Goal: Task Accomplishment & Management: Complete application form

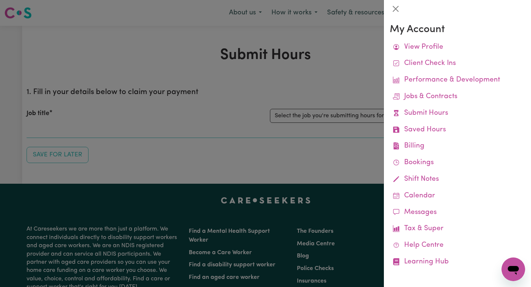
click at [344, 83] on div at bounding box center [265, 143] width 531 height 287
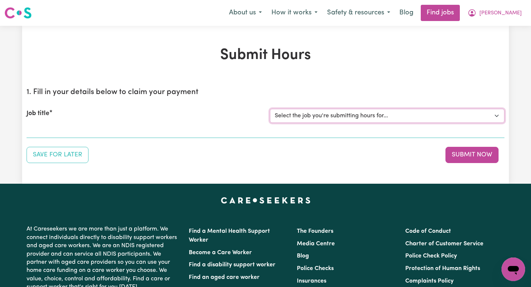
click at [364, 119] on select "Select the job you're submitting hours for... [[PERSON_NAME]] [DATE]" at bounding box center [387, 116] width 235 height 14
select select "13779"
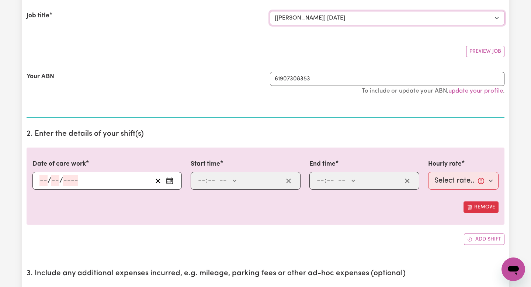
scroll to position [120, 0]
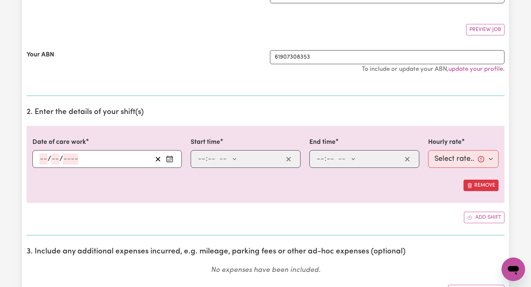
click at [45, 156] on input "number" at bounding box center [43, 158] width 8 height 11
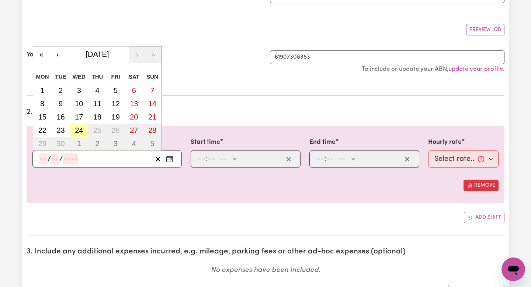
click at [84, 126] on button "24" at bounding box center [79, 130] width 18 height 13
type input "[DATE]"
type input "24"
type input "9"
type input "2025"
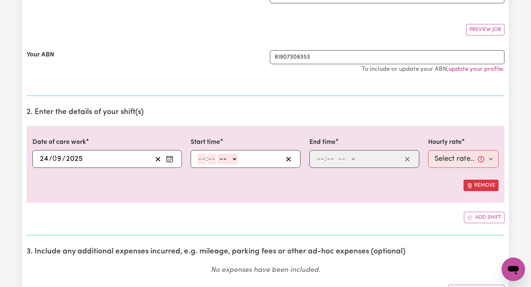
click at [201, 157] on input "number" at bounding box center [202, 158] width 8 height 11
type input "9"
type input "0"
click at [201, 158] on input "9" at bounding box center [200, 158] width 5 height 11
type input "8"
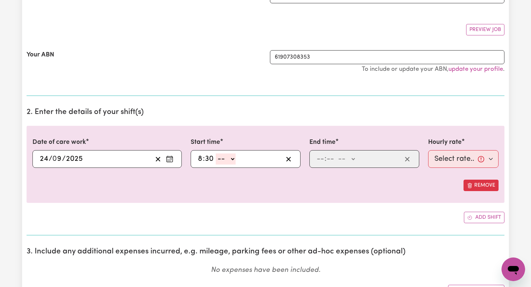
type input "30"
click at [215, 156] on span at bounding box center [215, 159] width 2 height 8
click at [221, 163] on select "-- AM PM" at bounding box center [226, 158] width 20 height 11
select select "am"
type input "08:30"
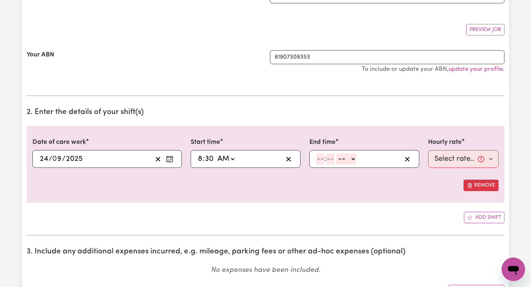
drag, startPoint x: 299, startPoint y: 156, endPoint x: 320, endPoint y: 156, distance: 21.0
click at [320, 156] on input "number" at bounding box center [321, 158] width 8 height 11
type input "12"
type input "30"
click at [337, 157] on select "-- AM PM" at bounding box center [347, 158] width 20 height 11
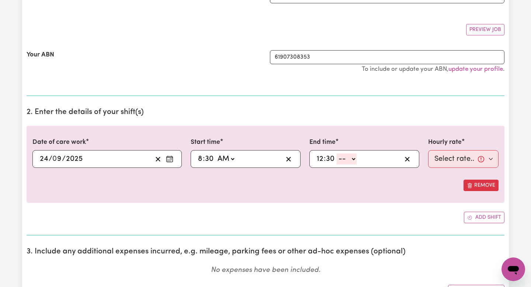
select select "pm"
type input "12:30"
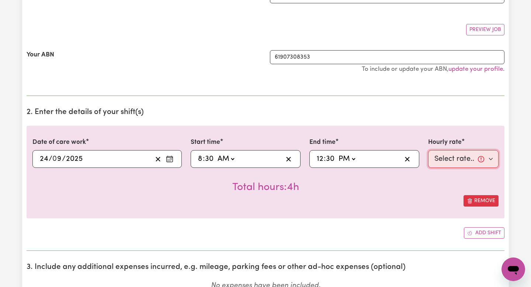
click at [450, 158] on select "Select rate... $50.00 (Weekday)" at bounding box center [463, 159] width 70 height 18
select select "50-Weekday"
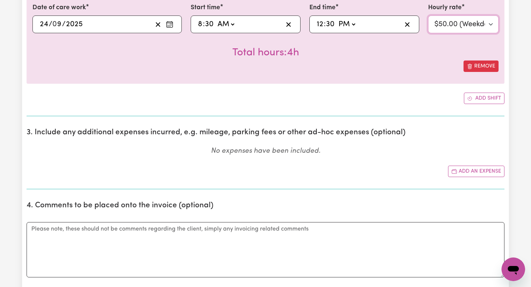
scroll to position [260, 0]
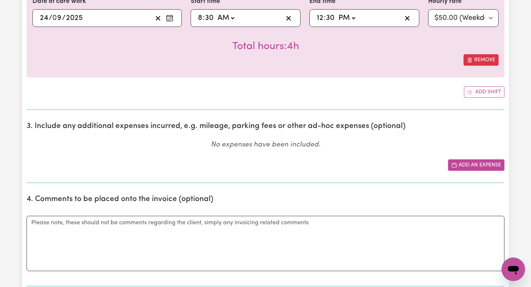
click at [465, 168] on button "Add an expense" at bounding box center [476, 164] width 56 height 11
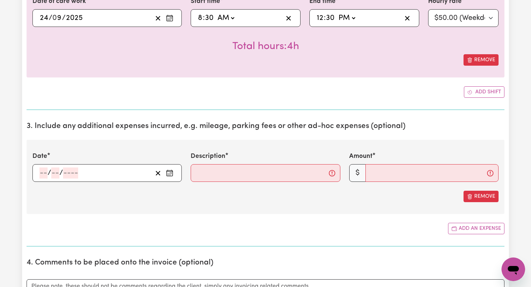
click at [38, 175] on div "/ /" at bounding box center [106, 173] width 149 height 18
click at [44, 175] on input "number" at bounding box center [43, 173] width 8 height 11
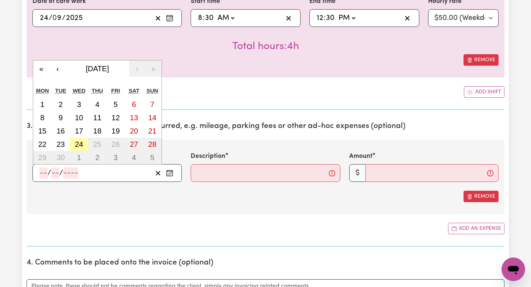
click at [76, 143] on abbr "24" at bounding box center [79, 144] width 8 height 8
type input "[DATE]"
type input "24"
type input "9"
type input "2025"
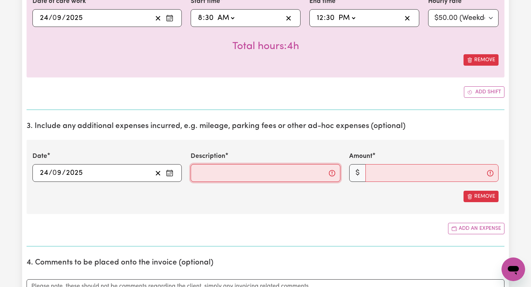
click at [211, 169] on input "Description" at bounding box center [265, 173] width 149 height 18
type input "kms"
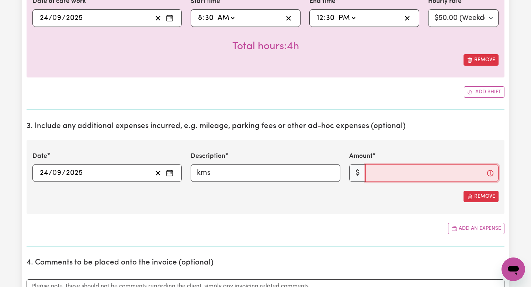
click at [396, 169] on input "Amount" at bounding box center [432, 173] width 133 height 18
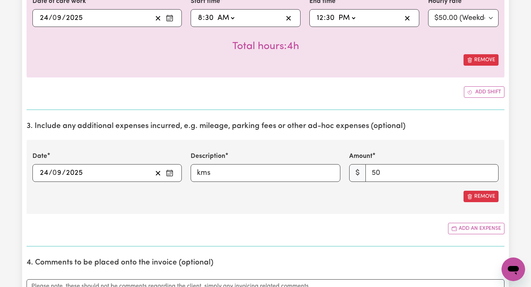
click at [393, 204] on div "Date [DATE] 24 / 0 9 / 2025 « ‹ [DATE] › » Mon Tue Wed Thu Fri Sat Sun 1 2 3 4 …" at bounding box center [266, 177] width 478 height 74
click at [387, 175] on input "50" at bounding box center [432, 173] width 133 height 18
type input "5"
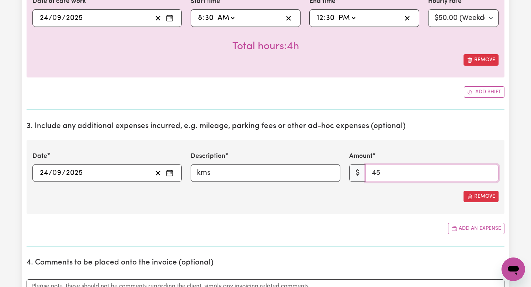
type input "45"
click at [353, 232] on div "Add an expense" at bounding box center [266, 228] width 478 height 11
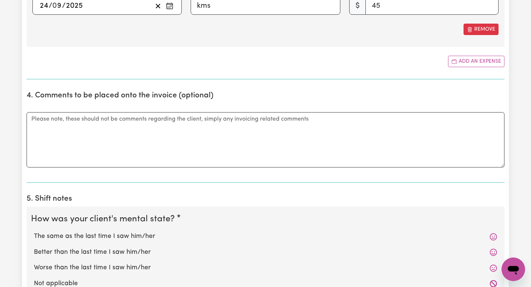
scroll to position [496, 0]
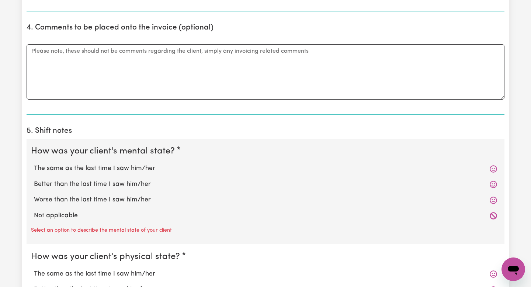
click at [173, 168] on label "The same as the last time I saw him/her" at bounding box center [265, 169] width 463 height 10
click at [34, 164] on input "The same as the last time I saw him/her" at bounding box center [34, 163] width 0 height 0
radio input "true"
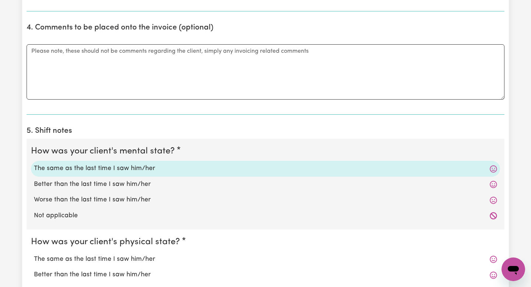
click at [201, 261] on label "The same as the last time I saw him/her" at bounding box center [265, 260] width 463 height 10
click at [34, 255] on input "The same as the last time I saw him/her" at bounding box center [34, 254] width 0 height 0
radio input "true"
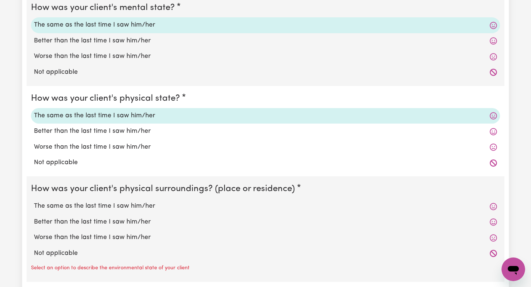
scroll to position [653, 0]
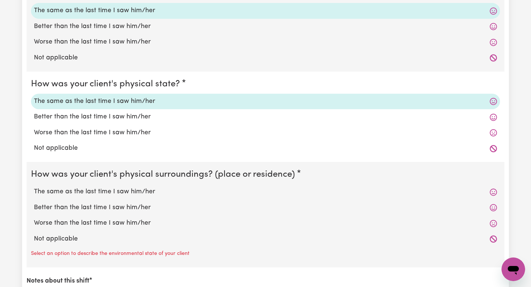
click at [169, 190] on label "The same as the last time I saw him/her" at bounding box center [265, 192] width 463 height 10
click at [34, 187] on input "The same as the last time I saw him/her" at bounding box center [34, 187] width 0 height 0
radio input "true"
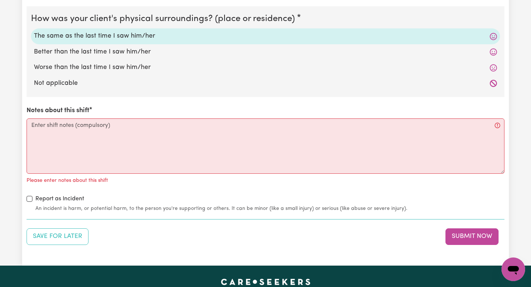
scroll to position [814, 0]
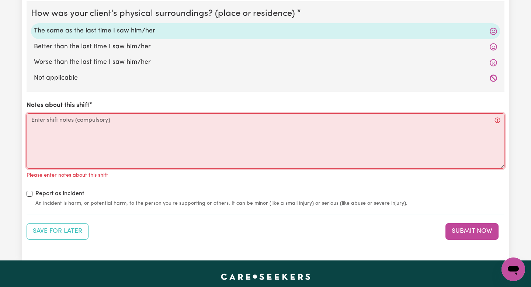
click at [142, 142] on textarea "Notes about this shift" at bounding box center [266, 140] width 478 height 55
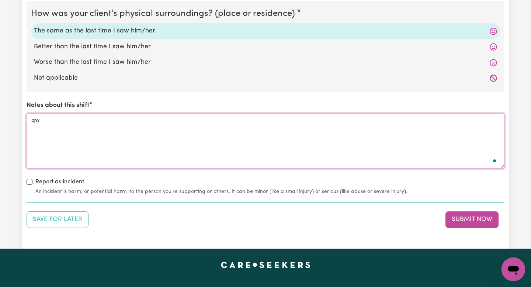
type textarea "q"
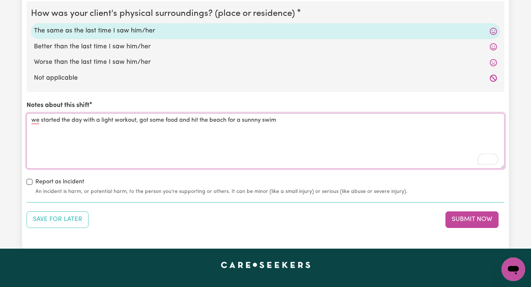
click at [38, 121] on textarea "we started the day with a light workout, got some food and hit the beach for a …" at bounding box center [266, 140] width 478 height 55
type textarea "We started the day with a light workout, got some food and hit the beach for a …"
click at [469, 212] on button "Submit Now" at bounding box center [472, 219] width 53 height 16
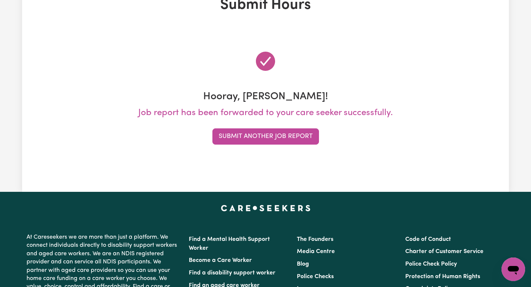
scroll to position [0, 0]
